Goal: Task Accomplishment & Management: Complete application form

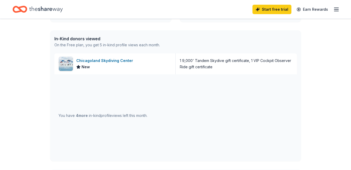
scroll to position [122, 0]
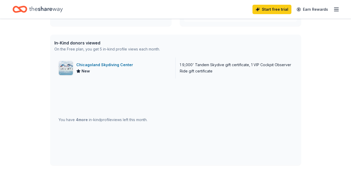
click at [203, 66] on div "1 9,000' Tandem Skydive gift certificate, 1 VIP Cockpit Observer Ride gift cert…" at bounding box center [236, 68] width 113 height 13
click at [125, 67] on div "Chicagoland Skydiving Center" at bounding box center [105, 65] width 59 height 6
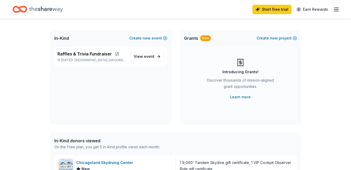
scroll to position [0, 0]
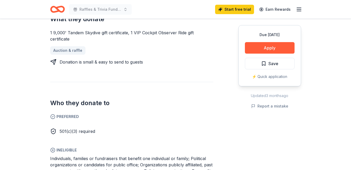
scroll to position [167, 0]
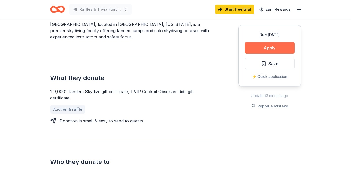
click at [272, 46] on button "Apply" at bounding box center [270, 47] width 50 height 11
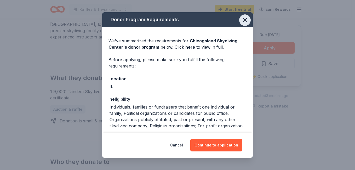
click at [241, 21] on icon "button" at bounding box center [244, 19] width 7 height 7
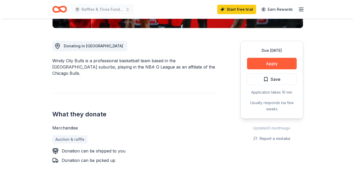
scroll to position [132, 0]
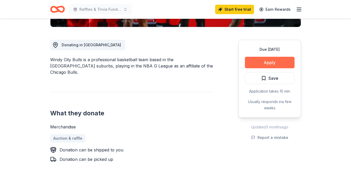
click at [268, 60] on button "Apply" at bounding box center [270, 62] width 50 height 11
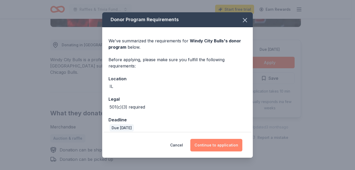
click at [217, 143] on button "Continue to application" at bounding box center [216, 145] width 52 height 13
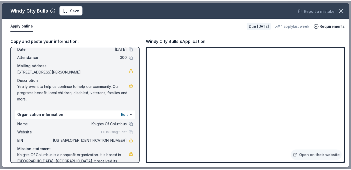
scroll to position [0, 0]
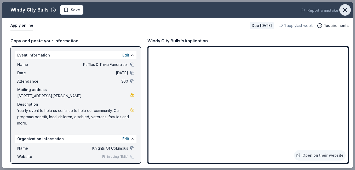
click at [345, 8] on icon "button" at bounding box center [344, 9] width 7 height 7
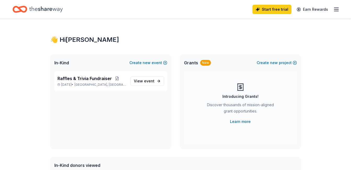
click at [336, 9] on icon "button" at bounding box center [336, 9] width 6 height 6
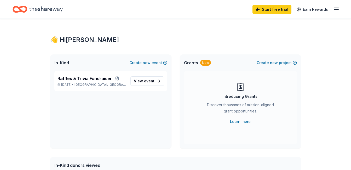
click at [41, 9] on icon "Home" at bounding box center [45, 9] width 33 height 6
click at [25, 8] on icon "Home" at bounding box center [20, 9] width 15 height 12
click at [149, 82] on span "event" at bounding box center [149, 81] width 10 height 4
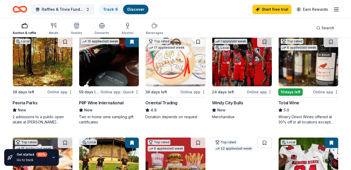
scroll to position [56, 0]
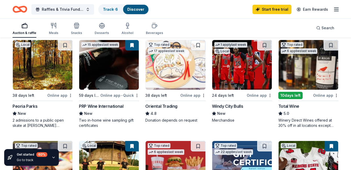
click at [310, 71] on img at bounding box center [308, 65] width 60 height 50
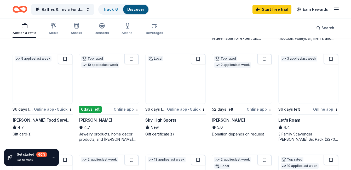
scroll to position [258, 0]
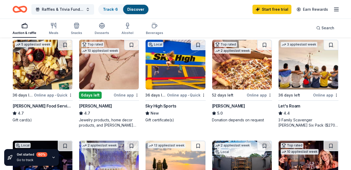
click at [107, 68] on img at bounding box center [109, 65] width 60 height 50
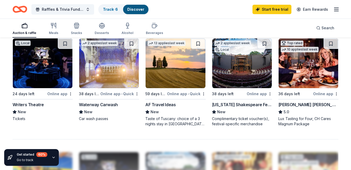
scroll to position [363, 0]
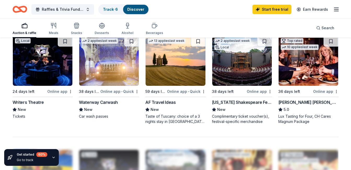
click at [242, 66] on img at bounding box center [242, 61] width 60 height 50
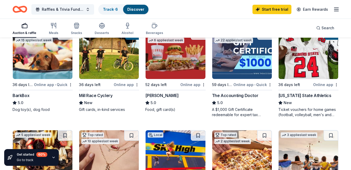
scroll to position [163, 0]
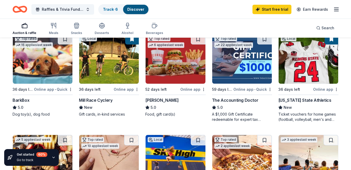
click at [177, 61] on img at bounding box center [175, 59] width 60 height 50
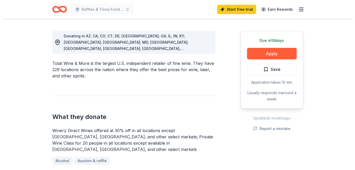
scroll to position [139, 0]
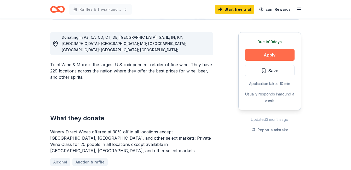
click at [273, 54] on button "Apply" at bounding box center [270, 54] width 50 height 11
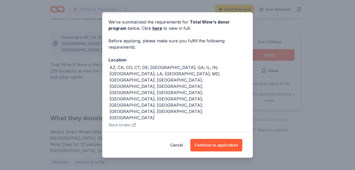
scroll to position [0, 0]
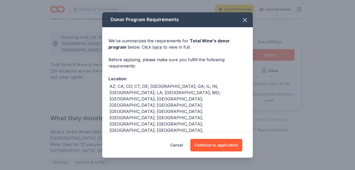
click at [157, 48] on link "here" at bounding box center [157, 47] width 10 height 6
click at [220, 144] on button "Continue to application" at bounding box center [216, 145] width 52 height 13
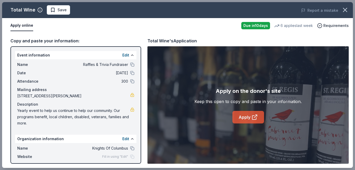
click at [248, 118] on link "Apply" at bounding box center [248, 117] width 32 height 13
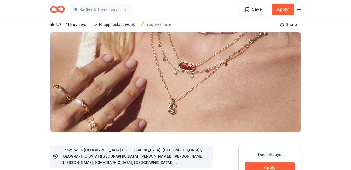
scroll to position [17, 0]
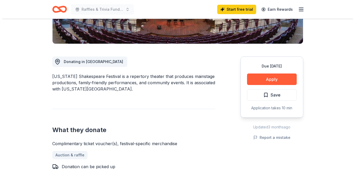
scroll to position [116, 0]
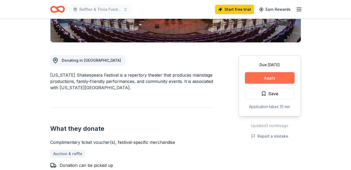
click at [270, 76] on button "Apply" at bounding box center [270, 77] width 50 height 11
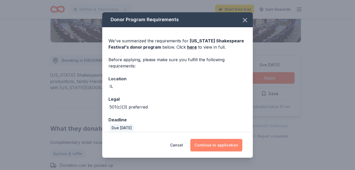
click at [222, 145] on button "Continue to application" at bounding box center [216, 145] width 52 height 13
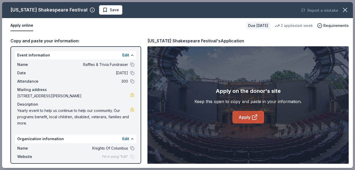
click at [247, 117] on link "Apply" at bounding box center [248, 117] width 32 height 13
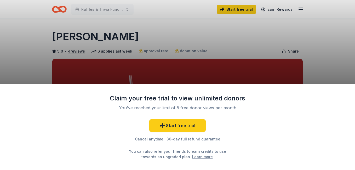
click at [351, 14] on div "Claim your free trial to view unlimited donors You've reached your limit of 5 f…" at bounding box center [177, 85] width 355 height 170
click at [341, 38] on div "Claim your free trial to view unlimited donors You've reached your limit of 5 f…" at bounding box center [177, 85] width 355 height 170
